Goal: Task Accomplishment & Management: Use online tool/utility

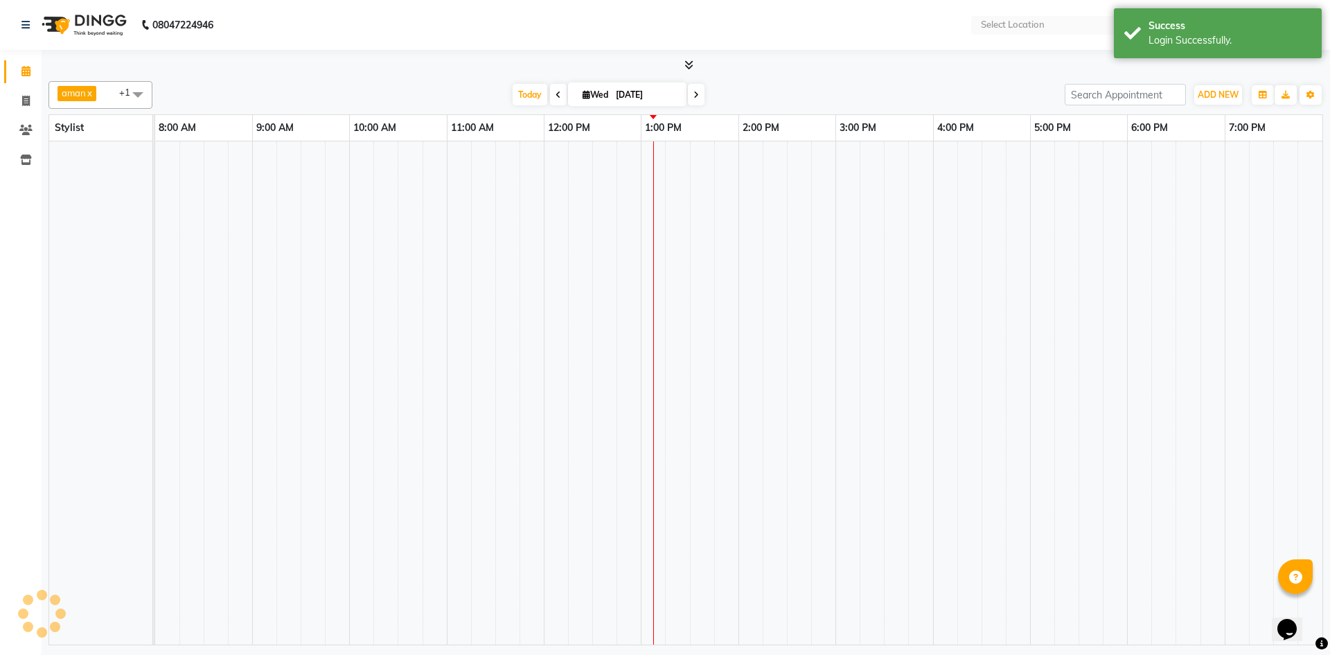
select select "en"
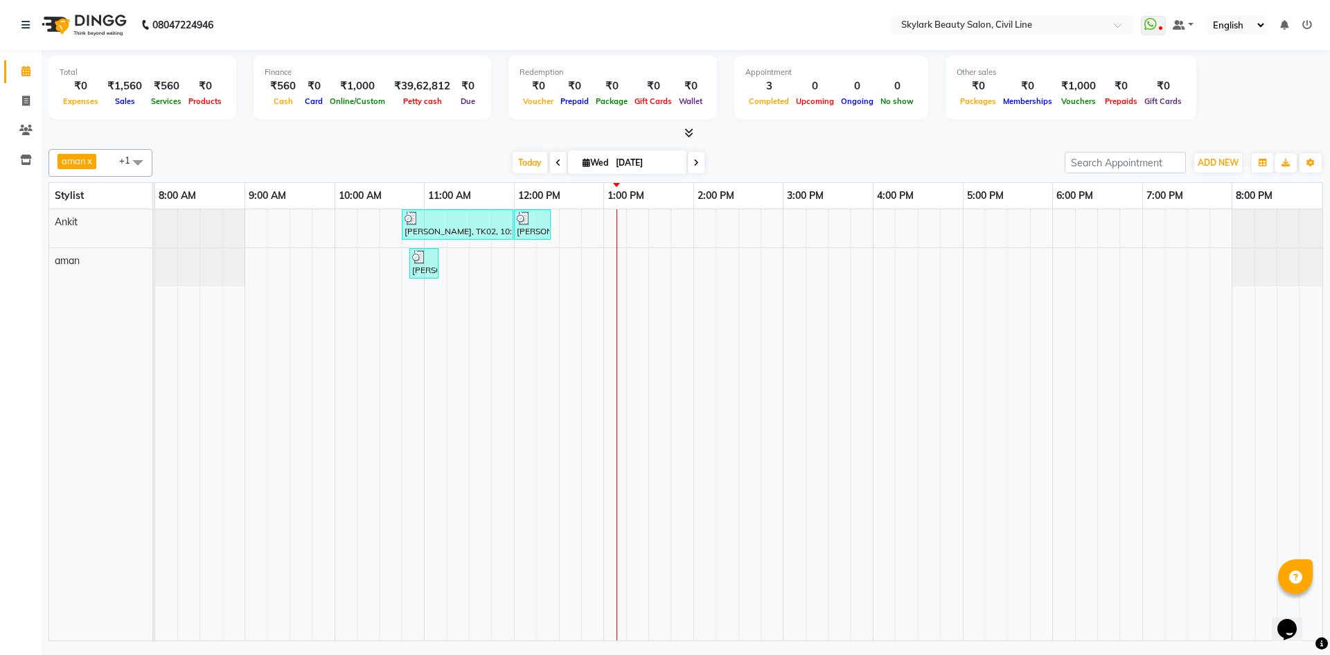
click at [139, 166] on span at bounding box center [138, 162] width 28 height 26
click at [62, 249] on div "Ankit" at bounding box center [100, 252] width 89 height 15
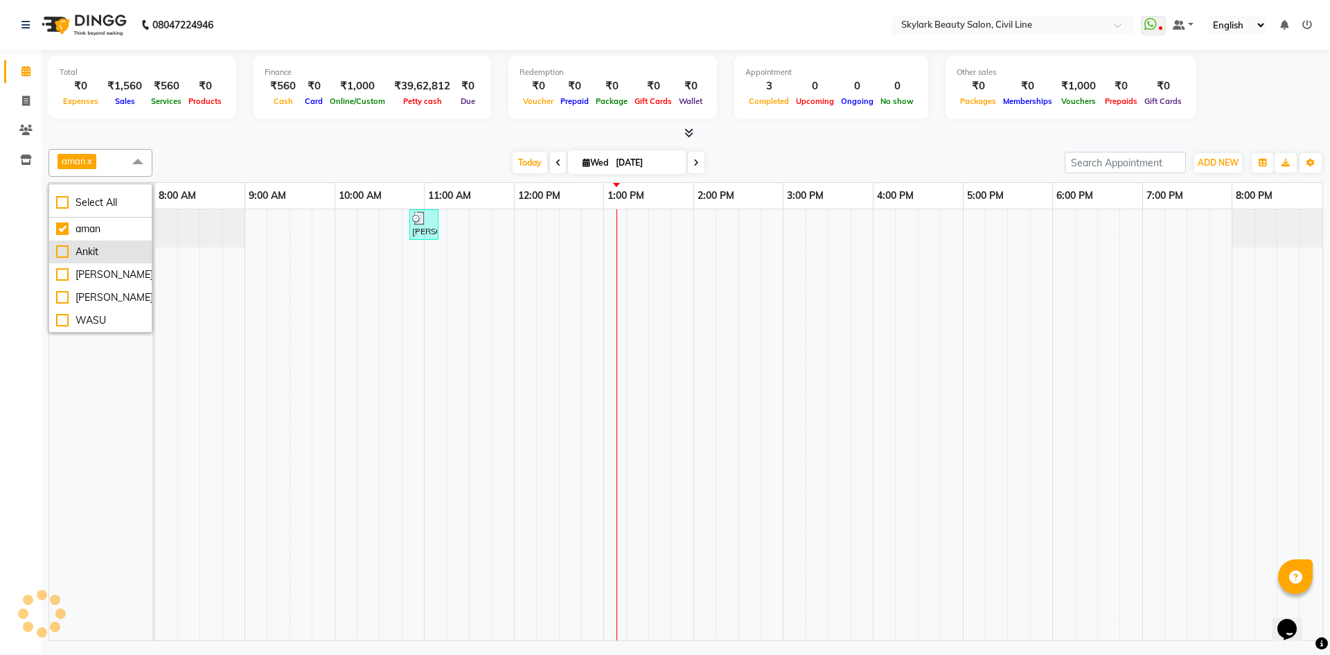
checkbox input "false"
click at [463, 139] on div at bounding box center [685, 133] width 1275 height 15
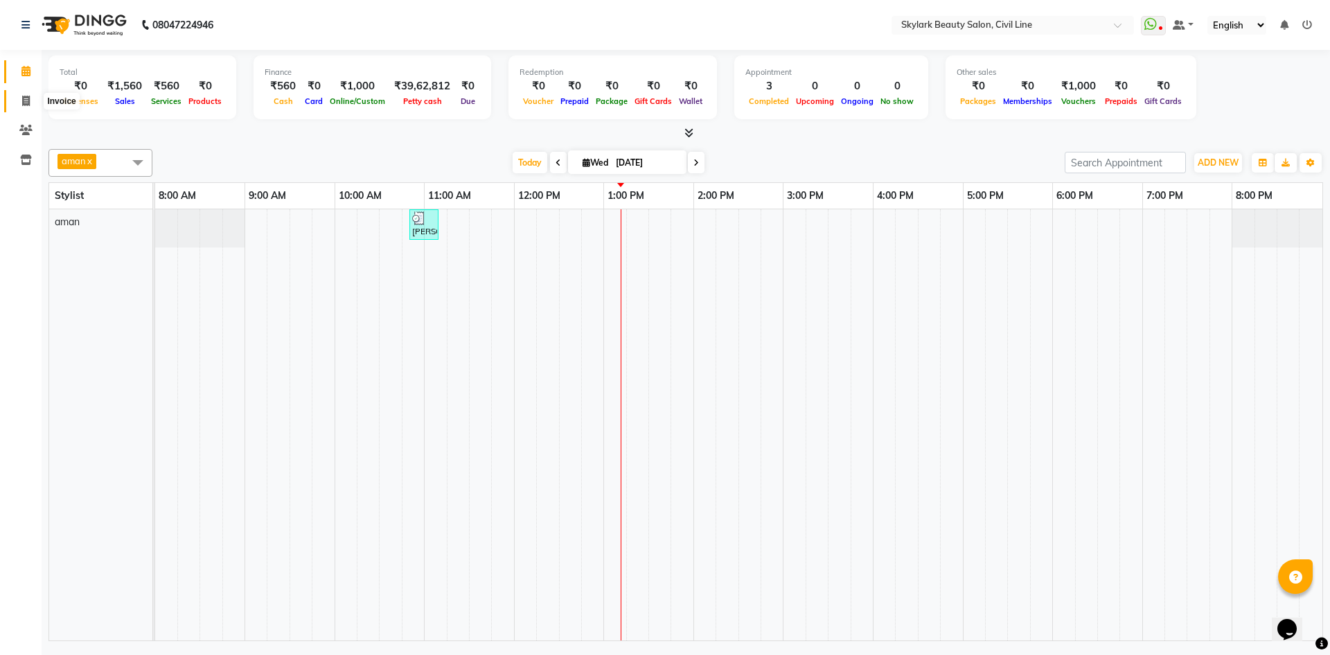
click at [24, 106] on span at bounding box center [26, 102] width 24 height 16
select select "service"
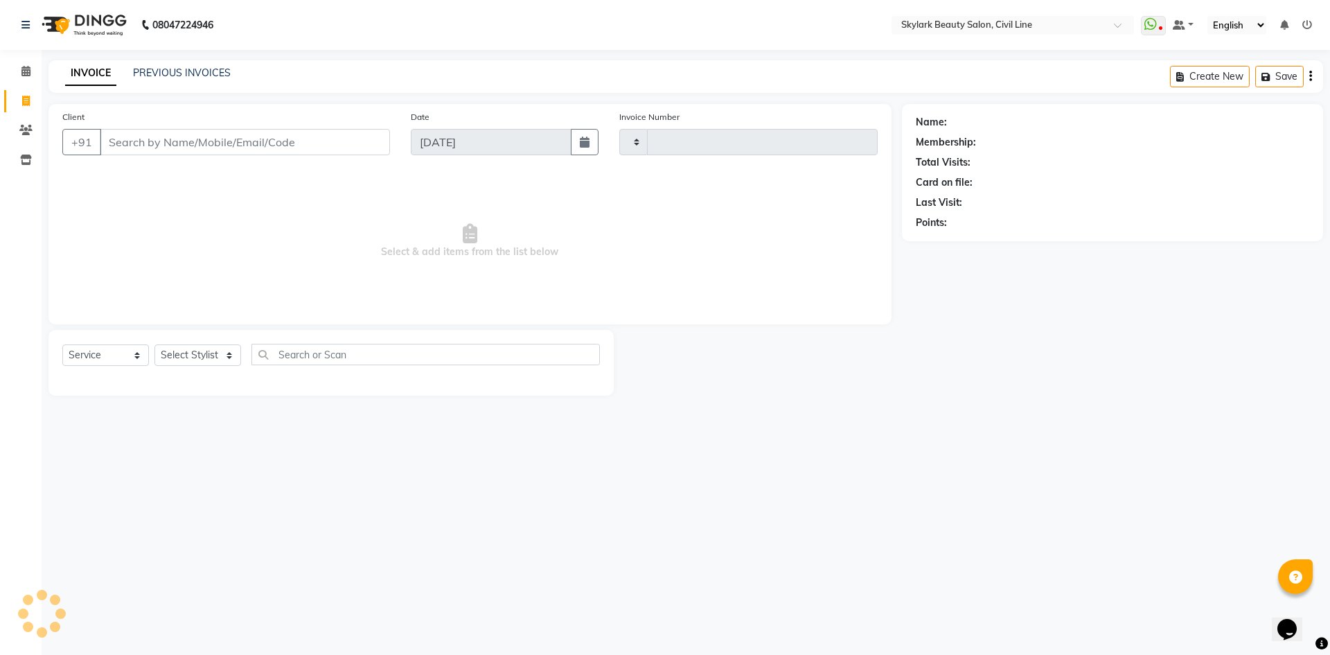
type input "6213"
select select "4588"
click at [179, 69] on link "PREVIOUS INVOICES" at bounding box center [182, 72] width 98 height 12
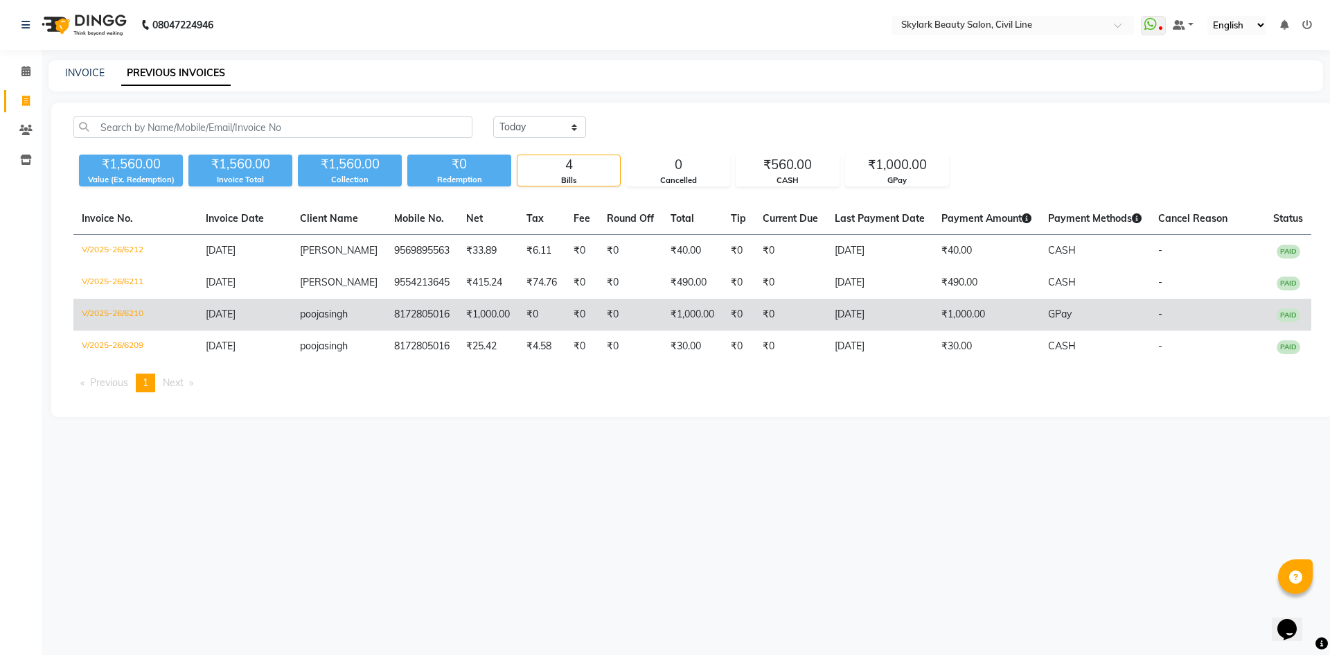
click at [386, 328] on td "8172805016" at bounding box center [422, 315] width 72 height 32
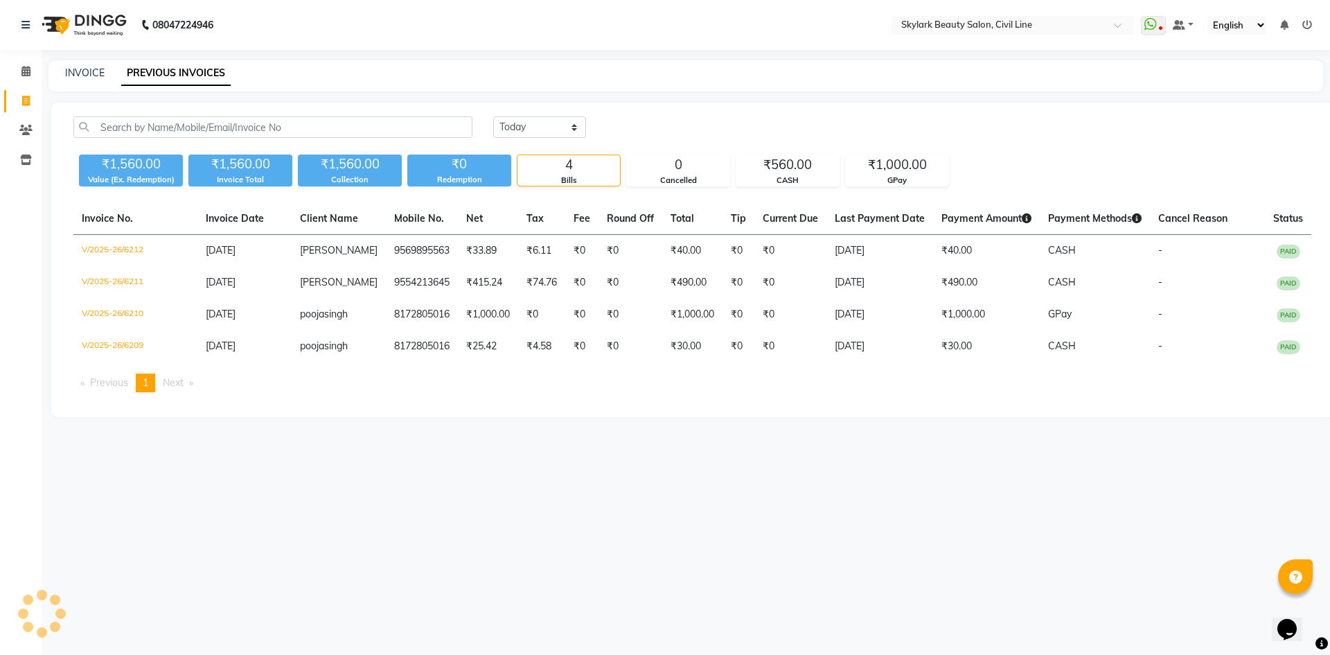
click at [24, 84] on li "Calendar" at bounding box center [21, 72] width 42 height 30
click at [20, 66] on span at bounding box center [26, 72] width 24 height 16
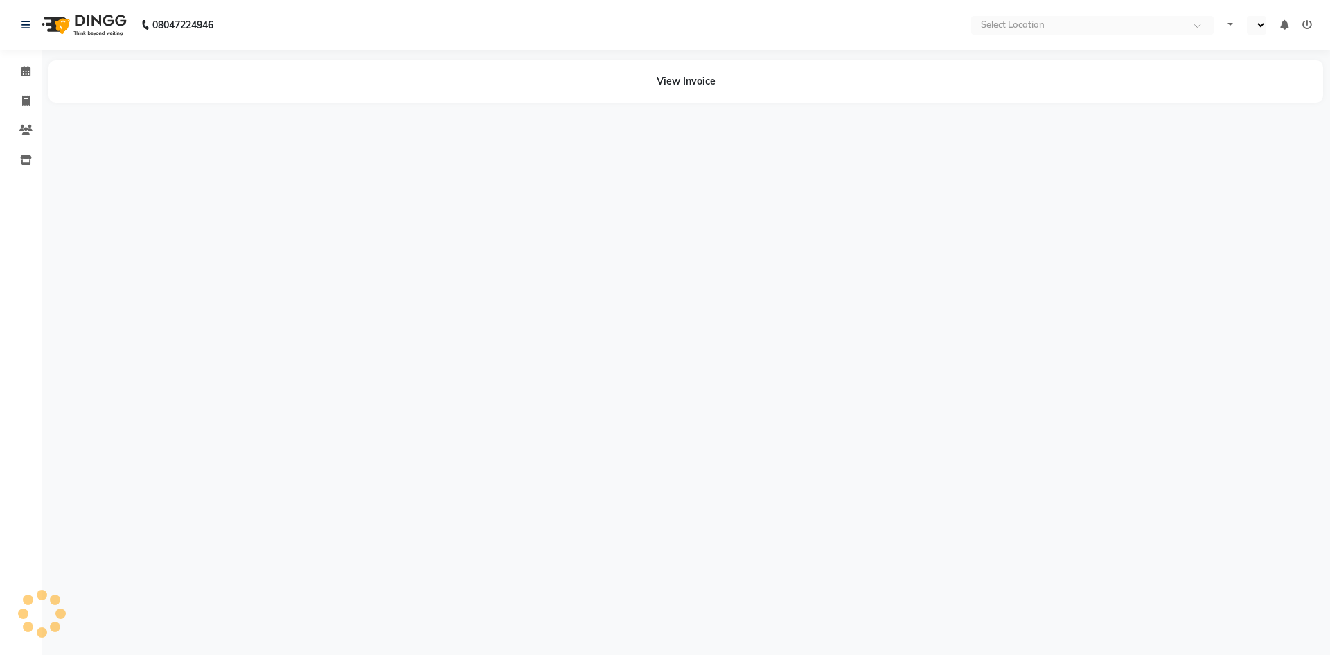
select select "en"
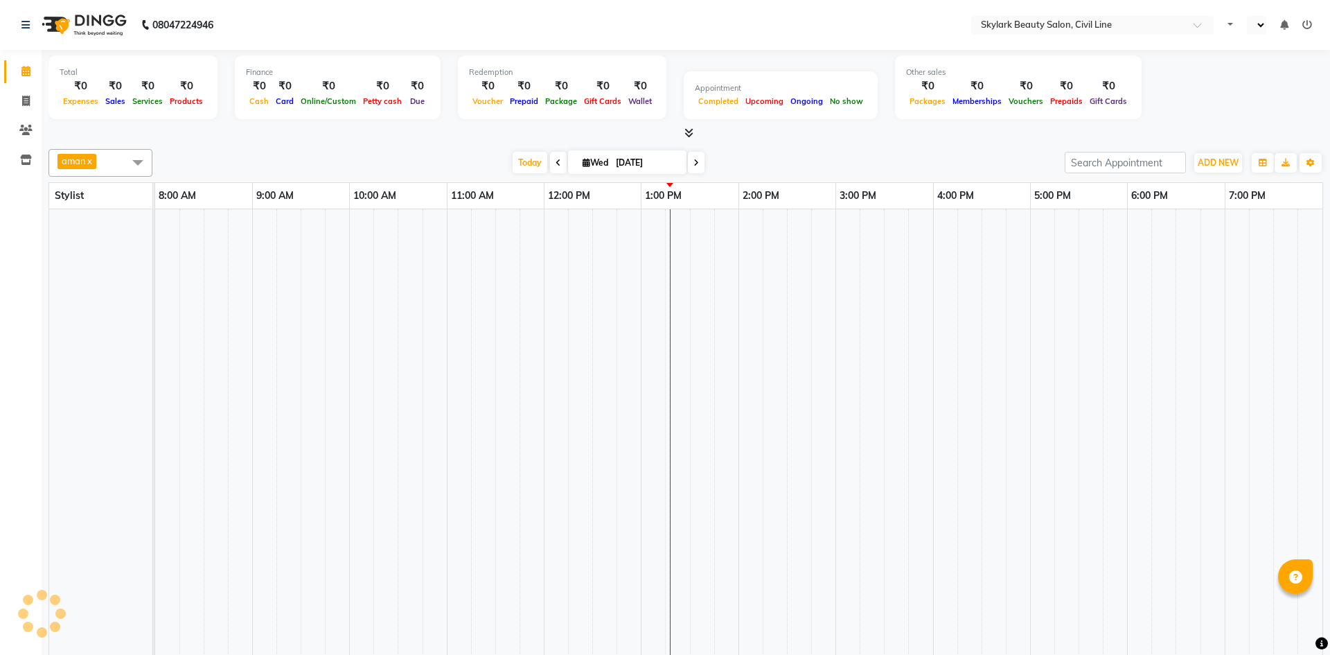
select select "en"
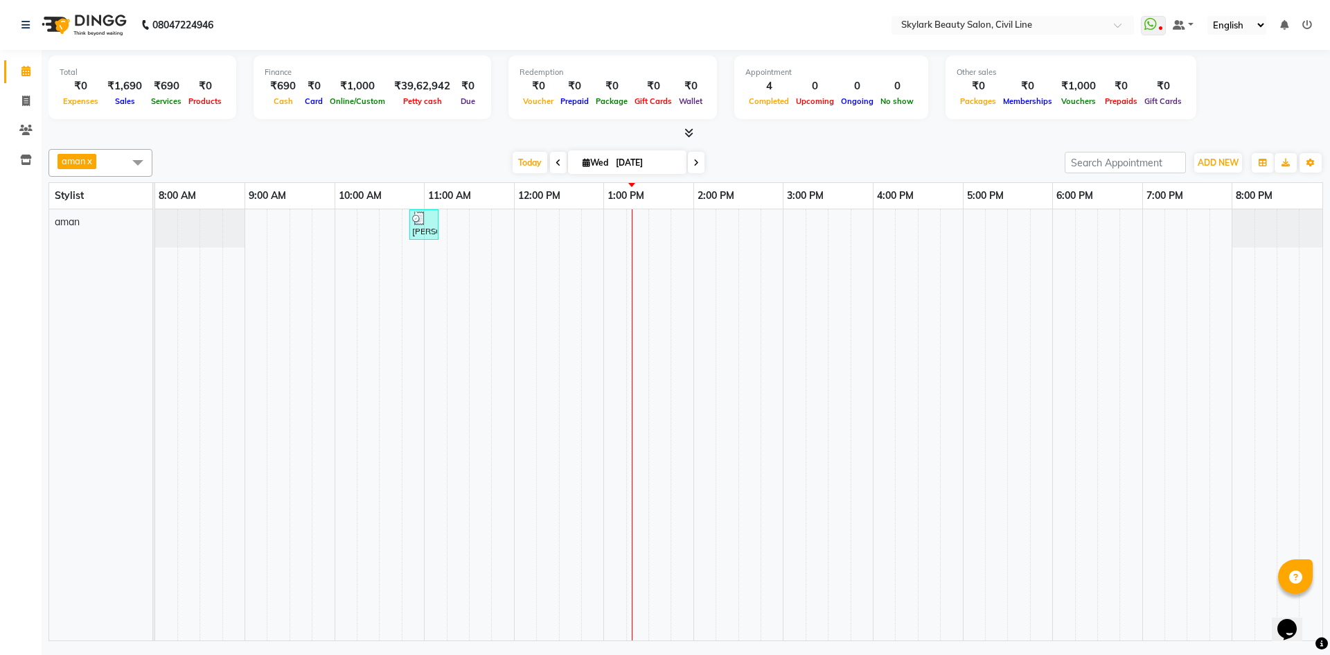
click at [1307, 26] on icon at bounding box center [1307, 25] width 10 height 10
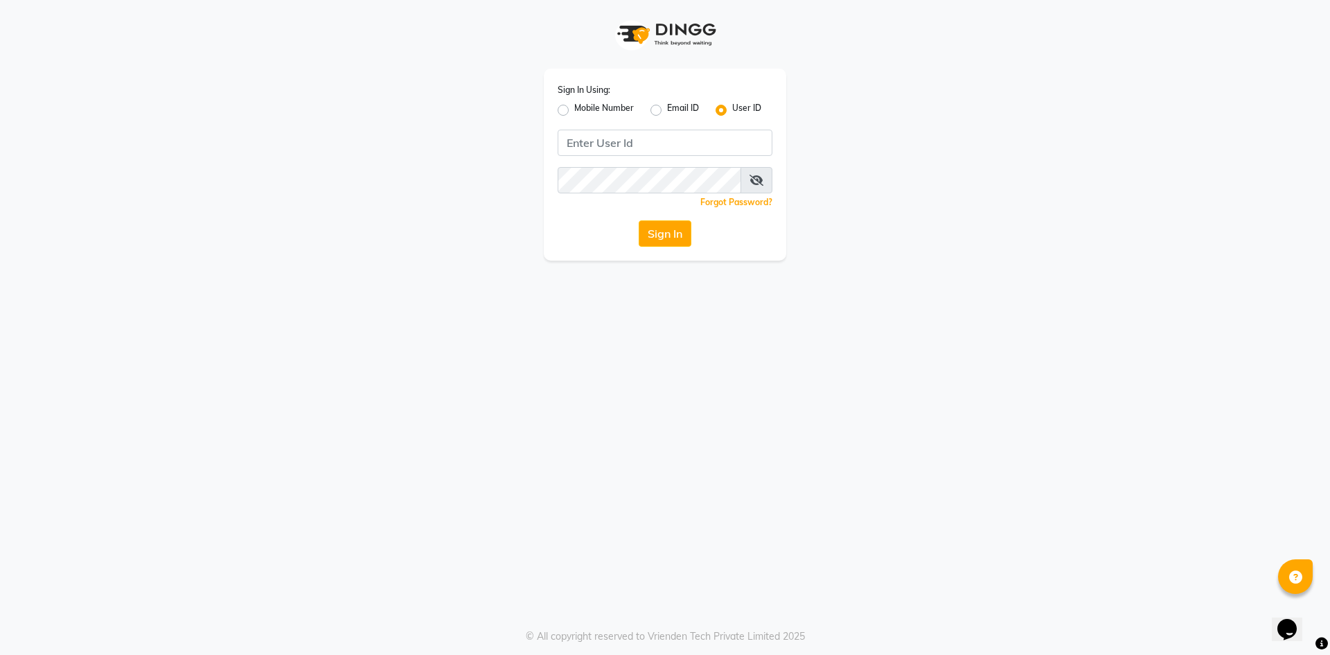
drag, startPoint x: 891, startPoint y: 224, endPoint x: 899, endPoint y: 233, distance: 12.3
click at [891, 225] on div "Sign In Using: Mobile Number Email ID User ID Remember me Forgot Password? Sign…" at bounding box center [665, 130] width 790 height 260
click at [1043, 390] on div "Sign In Using: Mobile Number Email ID User ID Remember me Forgot Password? Sign…" at bounding box center [665, 327] width 1330 height 655
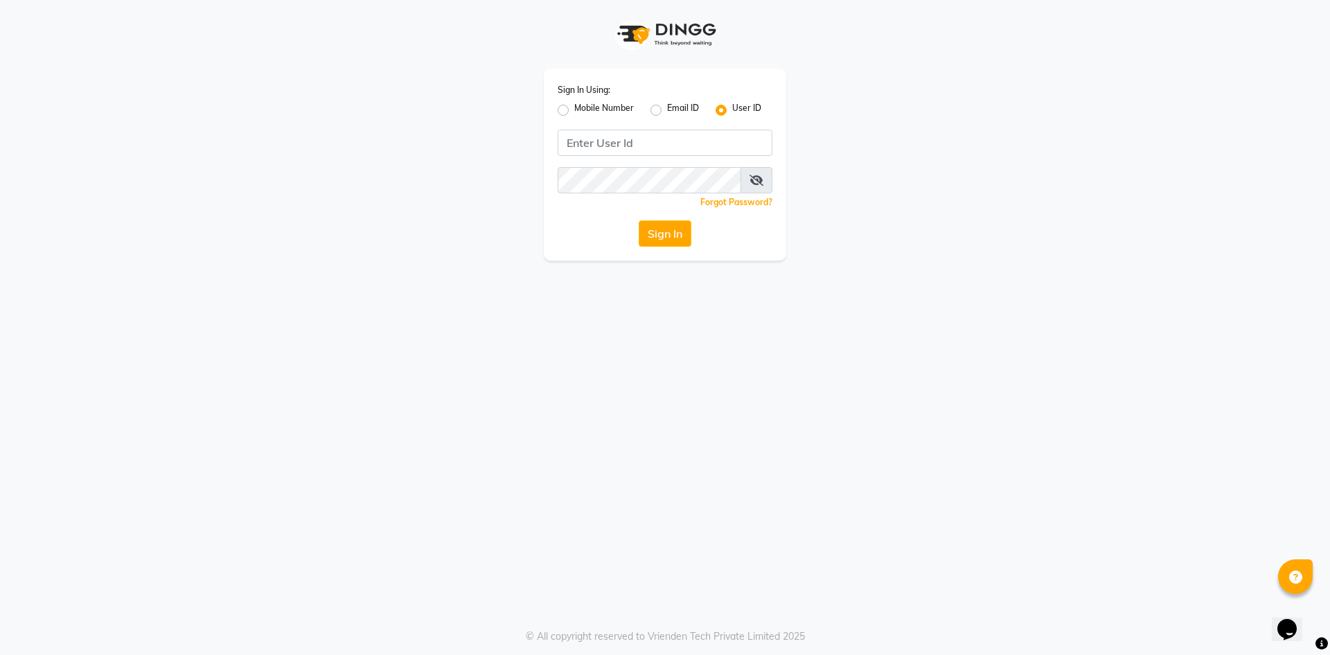
click at [793, 385] on div "Sign In Using: Mobile Number Email ID User ID Remember me Forgot Password? Sign…" at bounding box center [665, 327] width 1330 height 655
click at [844, 426] on div "Sign In Using: Mobile Number Email ID User ID Remember me Forgot Password? Sign…" at bounding box center [665, 327] width 1330 height 655
click at [574, 112] on label "Mobile Number" at bounding box center [604, 110] width 60 height 17
click at [574, 111] on input "Mobile Number" at bounding box center [578, 106] width 9 height 9
radio input "true"
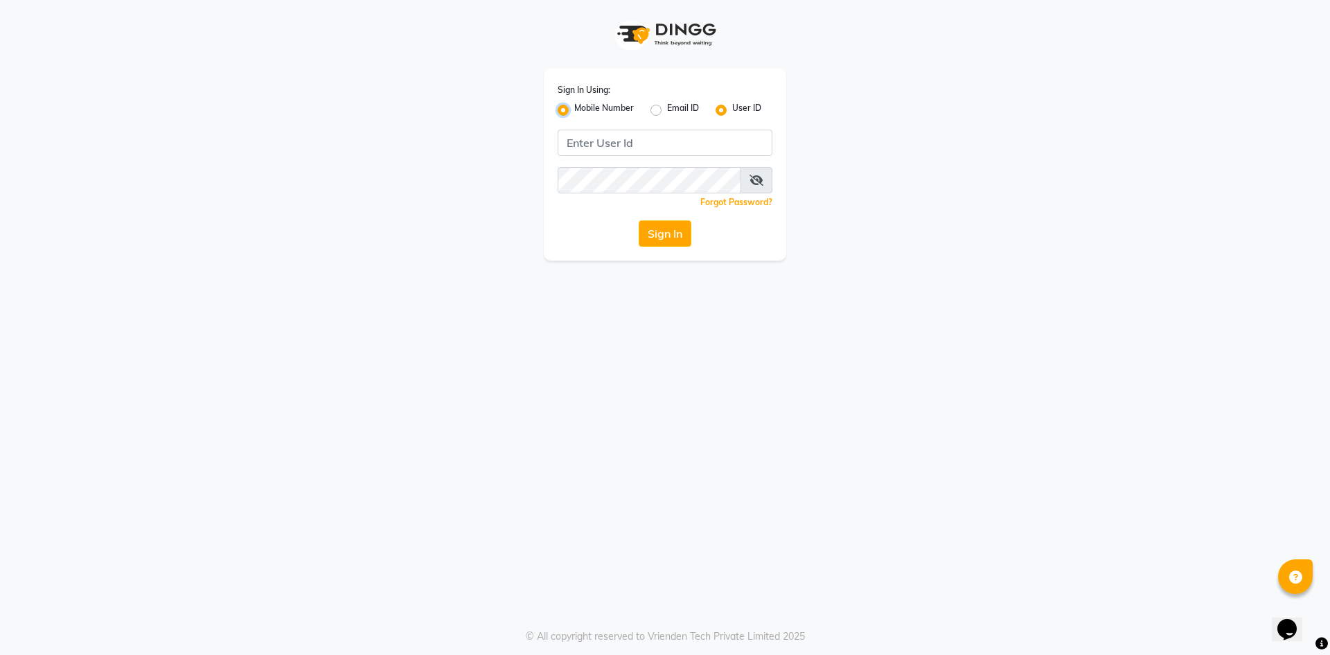
radio input "false"
click at [648, 149] on input "Username" at bounding box center [688, 143] width 168 height 26
type input "8400013886"
click at [639, 220] on button "Sign In" at bounding box center [665, 233] width 53 height 26
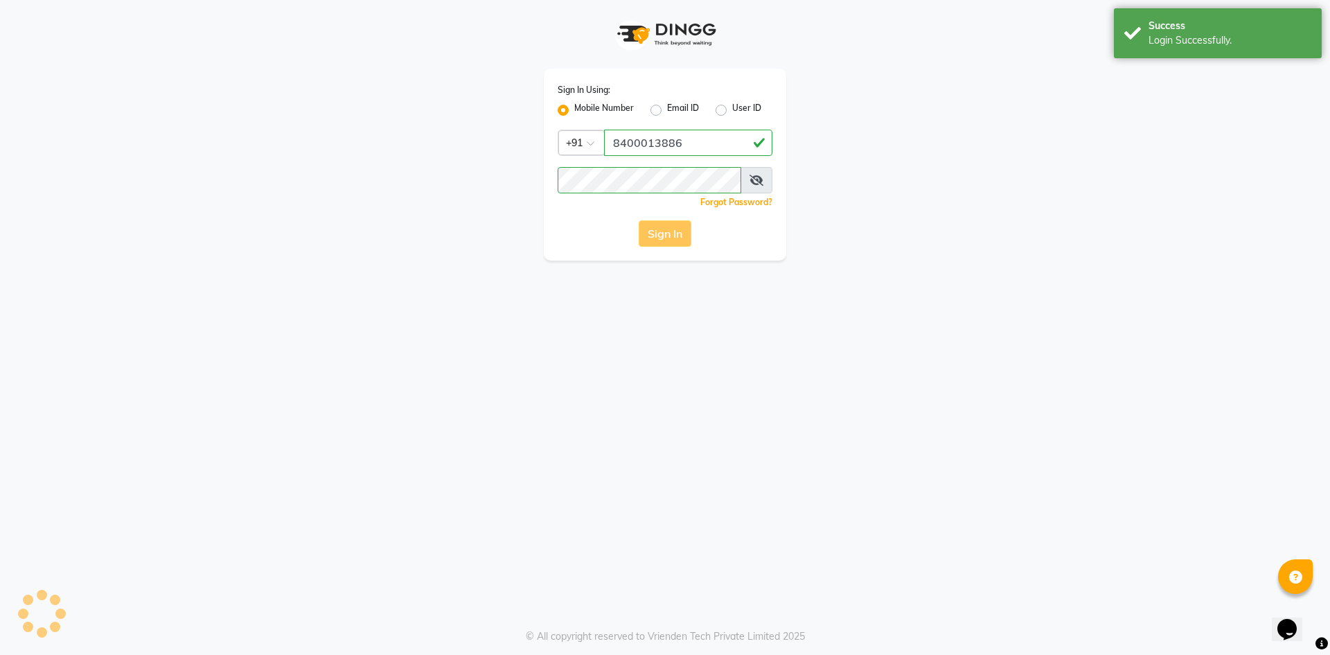
click at [652, 243] on div "Sign In" at bounding box center [665, 233] width 215 height 26
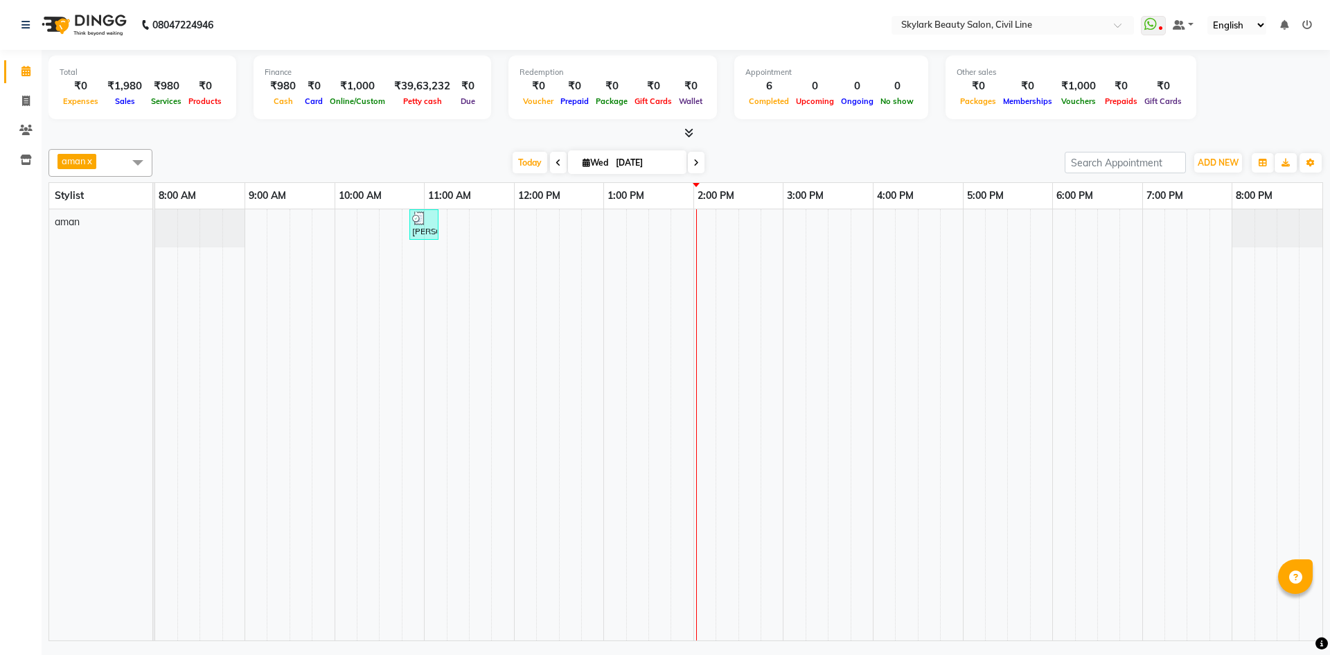
click at [1252, 131] on div at bounding box center [685, 133] width 1275 height 15
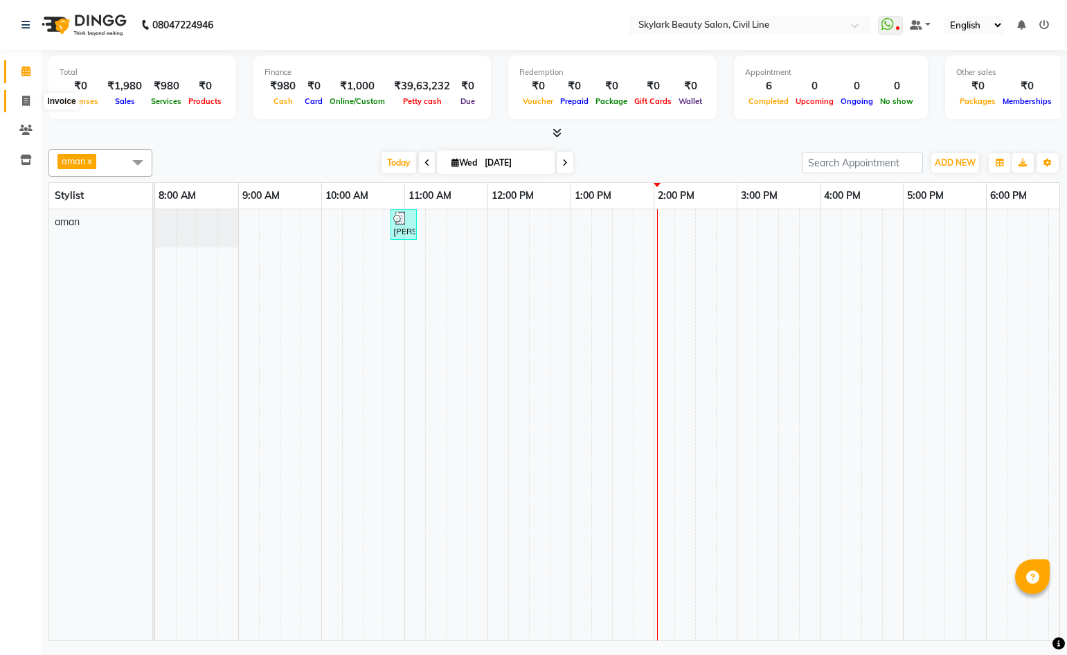
click at [21, 101] on span at bounding box center [26, 102] width 24 height 16
select select "service"
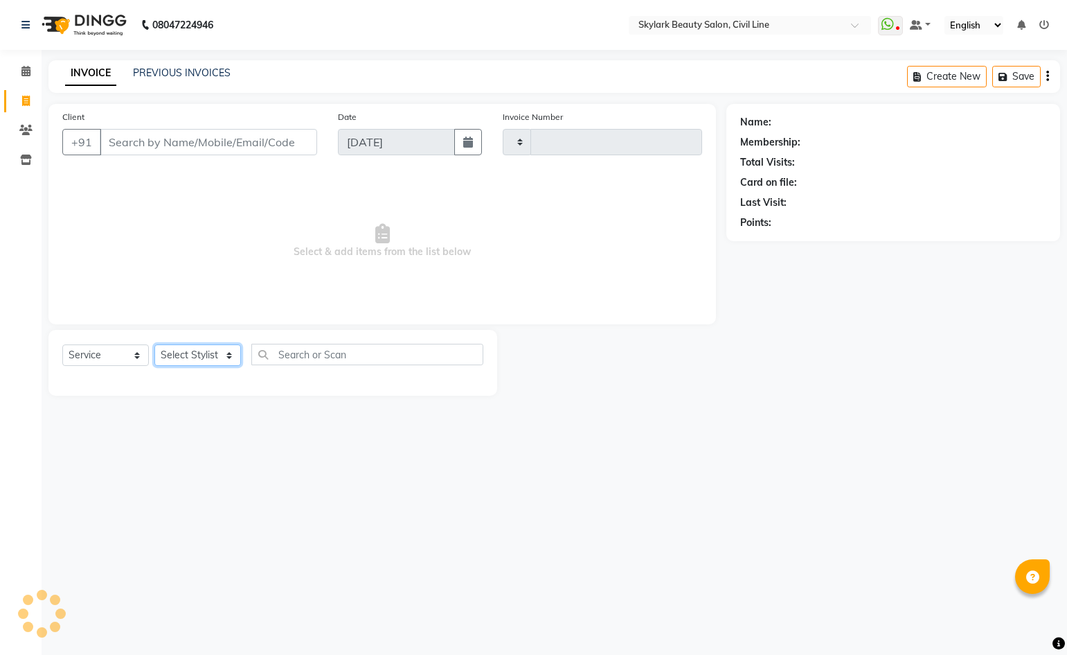
click at [193, 359] on select "Select Stylist" at bounding box center [197, 354] width 87 height 21
type input "6218"
select select "4588"
click at [204, 362] on select "Select Stylist" at bounding box center [197, 354] width 87 height 21
drag, startPoint x: 640, startPoint y: 515, endPoint x: 403, endPoint y: 427, distance: 252.7
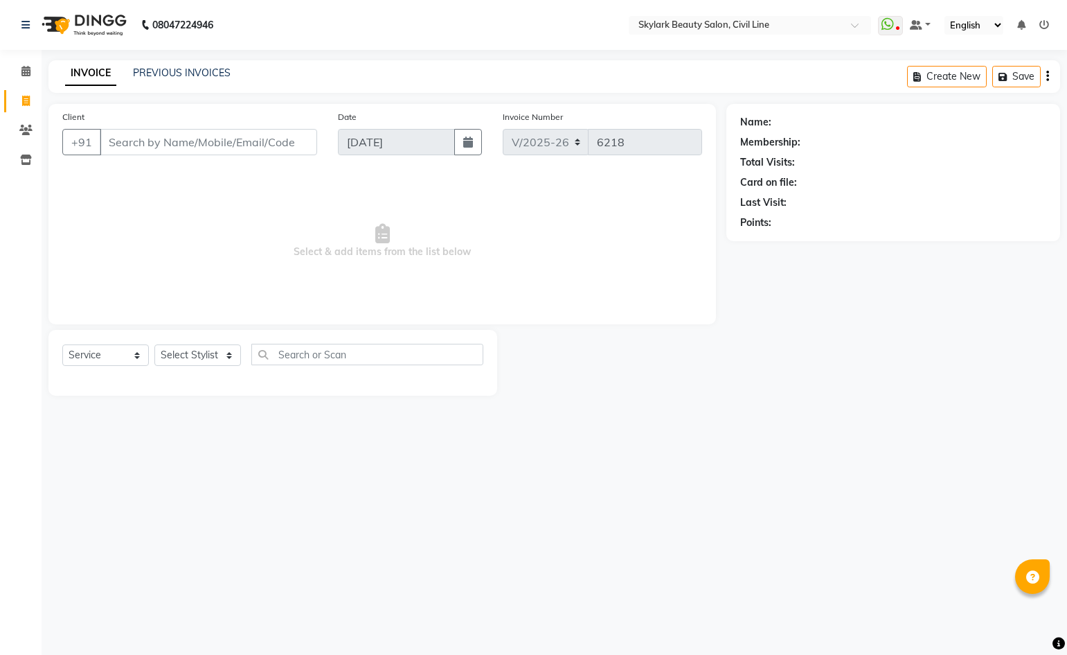
click at [637, 513] on div "08047224946 Select Location × Skylark Beauty Salon, Civil Line WhatsApp Status …" at bounding box center [533, 327] width 1067 height 655
click at [211, 360] on select "Select Stylist aman Ankit GAGAN WAHLA GURWINDER SINGH WASU" at bounding box center [197, 354] width 87 height 21
select select "85071"
click at [154, 344] on select "Select Stylist aman Ankit GAGAN WAHLA GURWINDER SINGH WASU" at bounding box center [197, 354] width 87 height 21
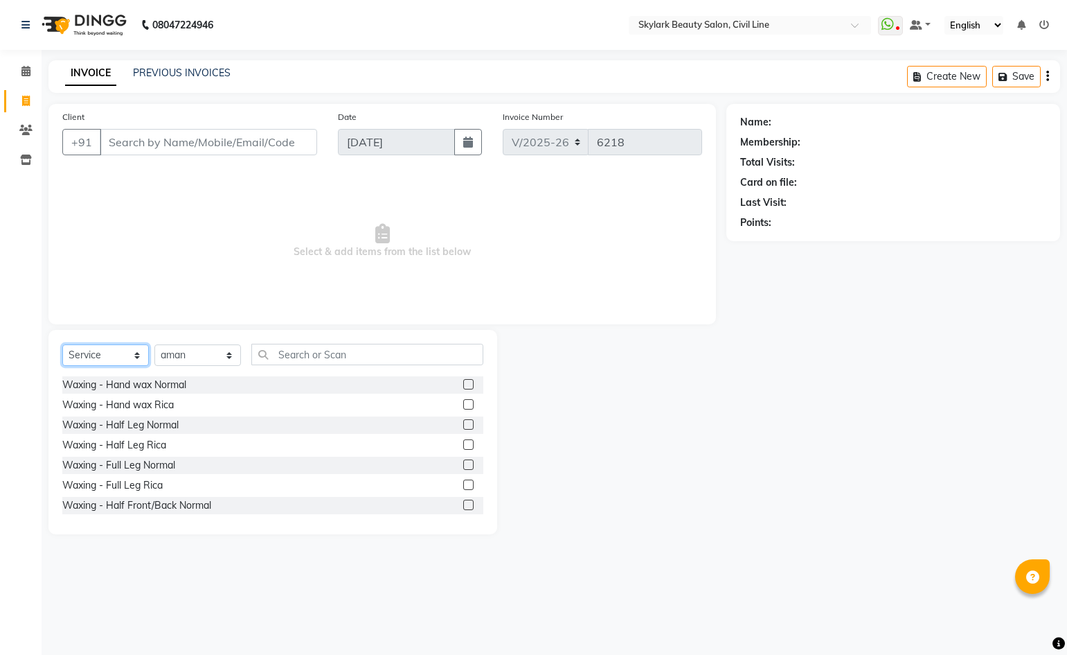
click at [118, 361] on select "Select Service Product Membership Package Voucher Prepaid Gift Card" at bounding box center [105, 354] width 87 height 21
click at [194, 63] on div "INVOICE PREVIOUS INVOICES Create New Save" at bounding box center [554, 76] width 1012 height 33
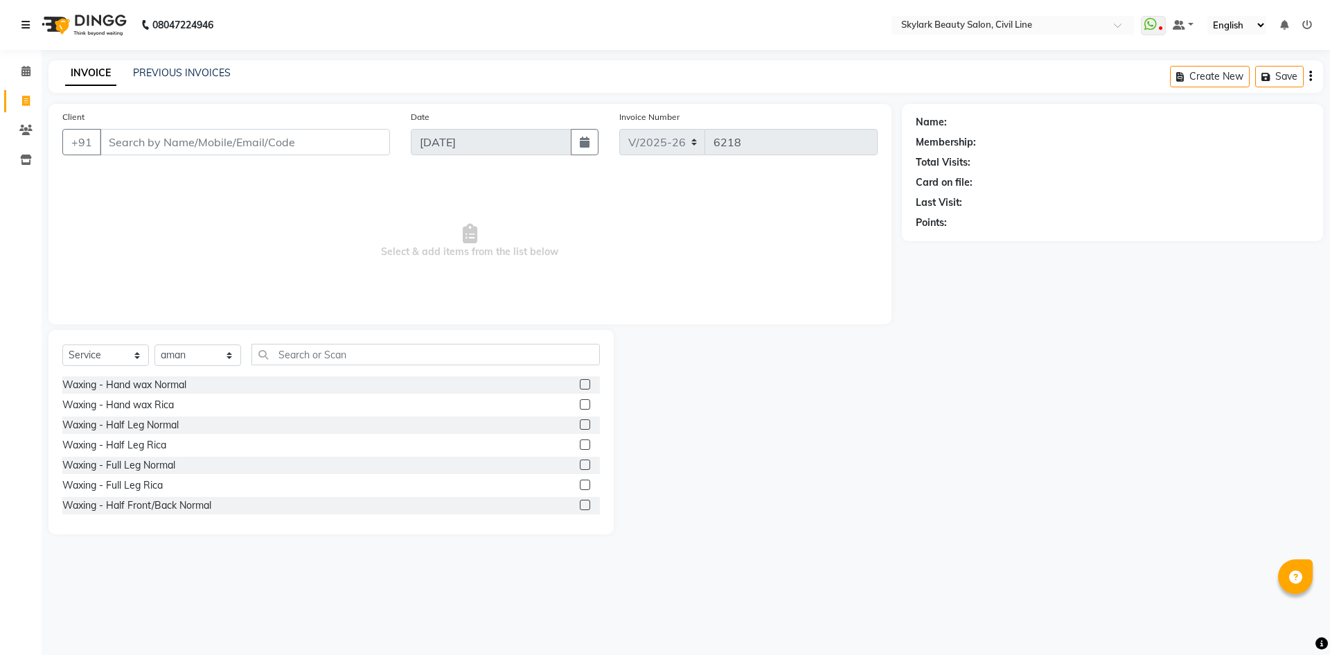
click at [28, 25] on icon at bounding box center [25, 25] width 8 height 10
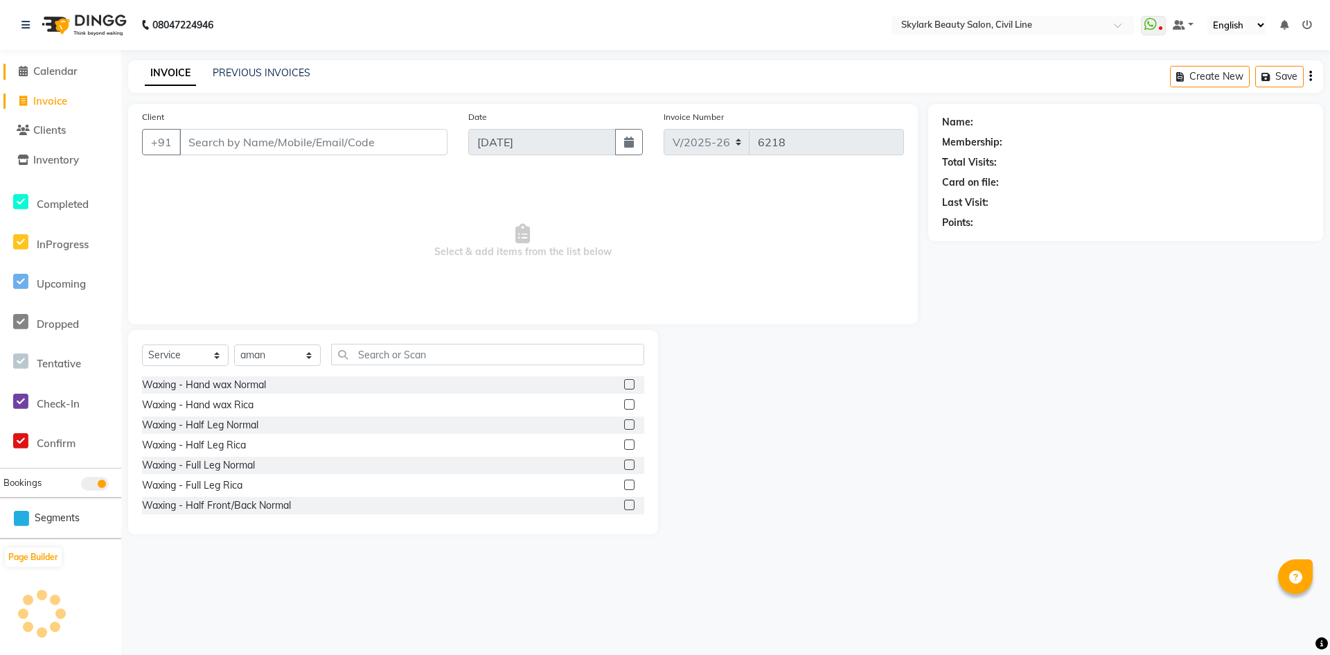
click at [51, 74] on span "Calendar" at bounding box center [55, 70] width 44 height 13
